Goal: Task Accomplishment & Management: Manage account settings

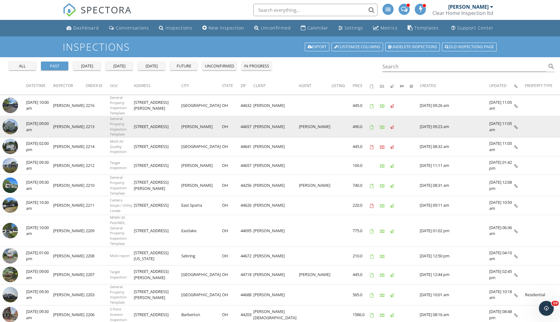
click at [11, 122] on img at bounding box center [10, 127] width 16 height 16
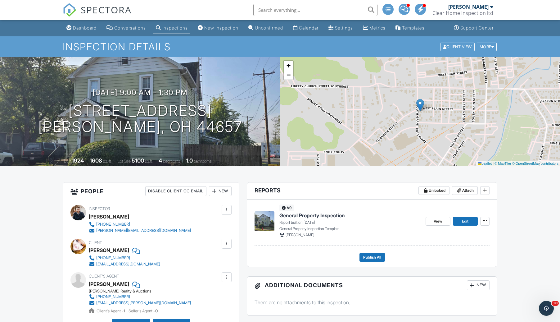
click at [227, 278] on div at bounding box center [227, 277] width 6 height 6
click at [221, 309] on li "Remove" at bounding box center [212, 312] width 32 height 16
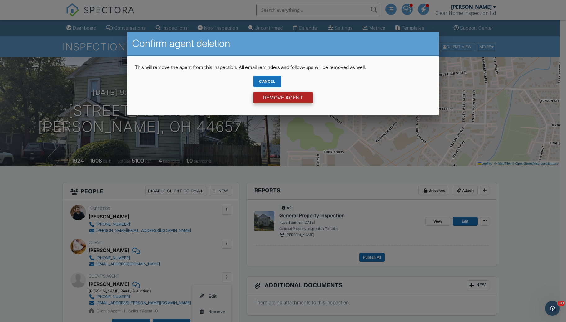
click at [291, 96] on input "Remove Agent" at bounding box center [283, 97] width 60 height 11
